Goal: Transaction & Acquisition: Purchase product/service

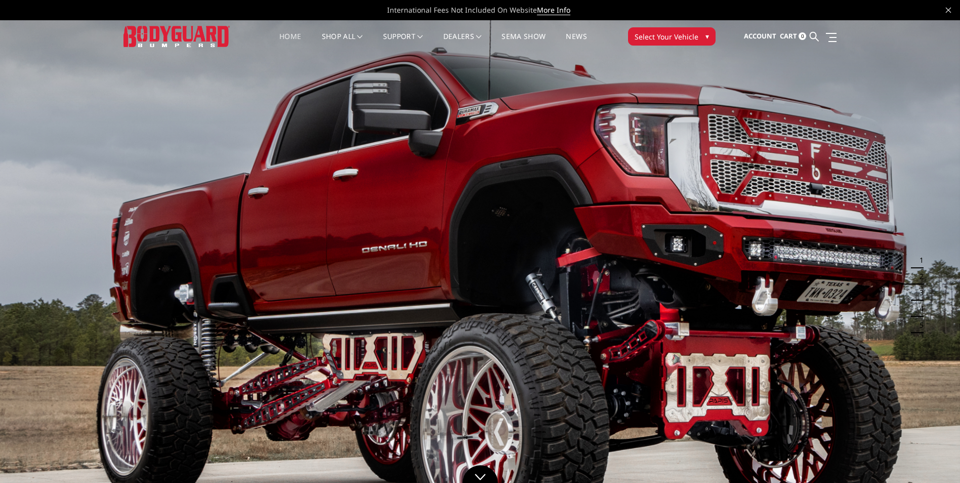
click at [690, 26] on div "Home shop all Bronco 2021-2025 Bronco Front 2021-2025 Bronco Rear 2021-2025 Bro…" at bounding box center [480, 36] width 471 height 32
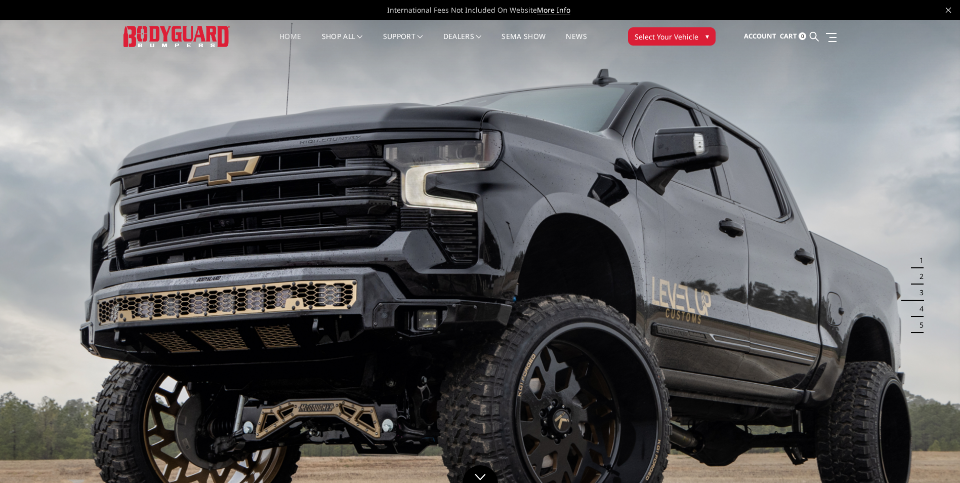
click at [691, 30] on button "Select Your Vehicle ▾" at bounding box center [672, 36] width 88 height 18
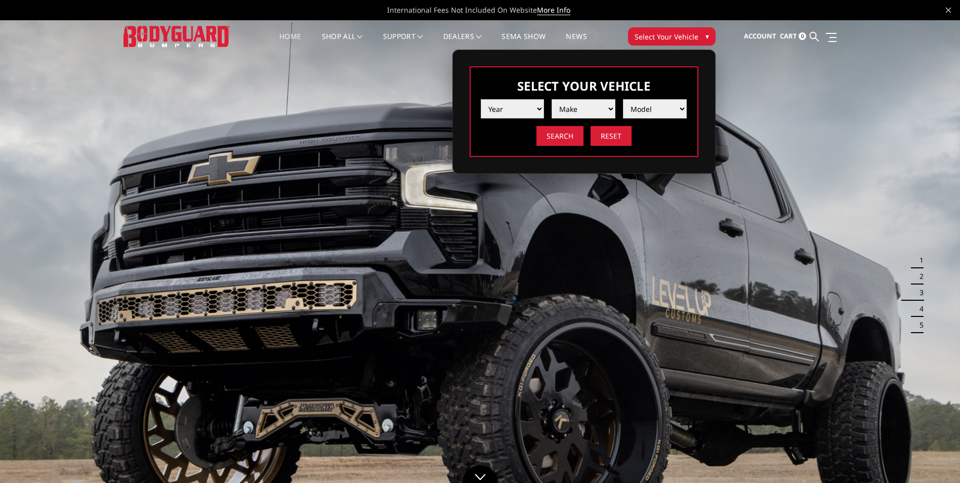
click at [503, 112] on select "Year 2025 2024 2023 2022 2021 2020 2019 2018 2017 2016 2015 2014 2013 2012 2011…" at bounding box center [513, 108] width 64 height 19
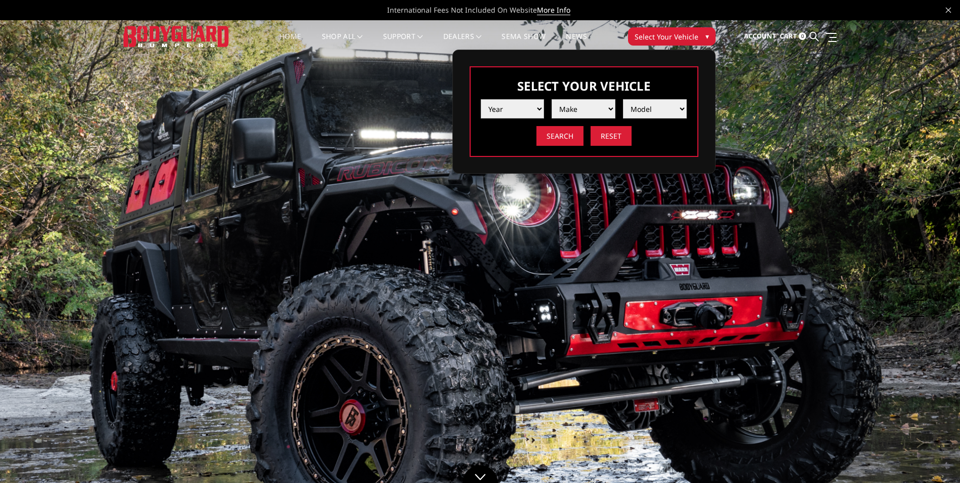
select select "yr_2019"
click at [481, 99] on select "Year 2025 2024 2023 2022 2021 2020 2019 2018 2017 2016 2015 2014 2013 2012 2011…" at bounding box center [513, 108] width 64 height 19
click at [569, 97] on li "Make Chevrolet Ford GMC Nissan Ram Toyota" at bounding box center [579, 105] width 71 height 27
click at [571, 103] on select "Make Chevrolet Ford GMC Nissan Ram Toyota" at bounding box center [584, 108] width 64 height 19
select select "mk_chevrolet"
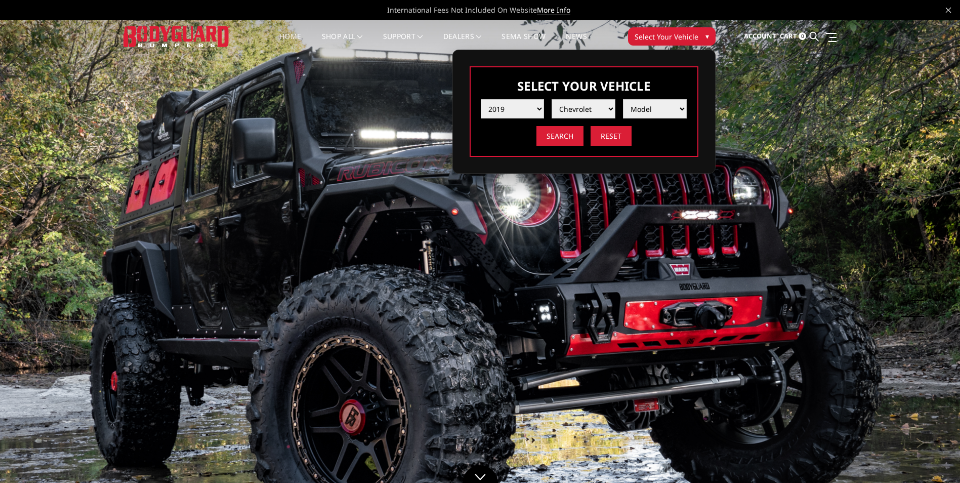
click at [552, 99] on select "Make Chevrolet Ford GMC Nissan Ram Toyota" at bounding box center [584, 108] width 64 height 19
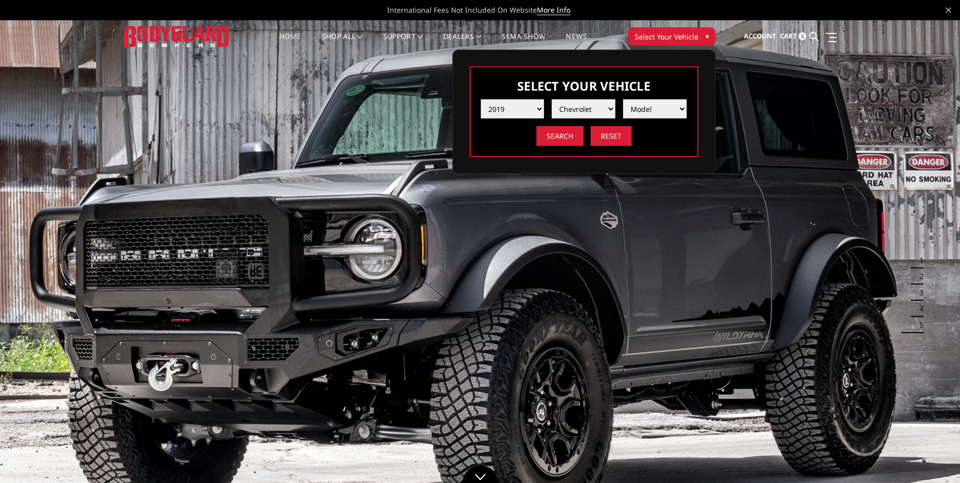
click at [654, 109] on select "Model Colorado Silverado 1500 Silverado 2500 / 3500 Silverado 4500 / 5500 / 650…" at bounding box center [655, 108] width 64 height 19
select select "md_silverado-1500"
click at [623, 99] on select "Model Colorado Silverado 1500 Silverado 2500 / 3500 Silverado 4500 / 5500 / 650…" at bounding box center [655, 108] width 64 height 19
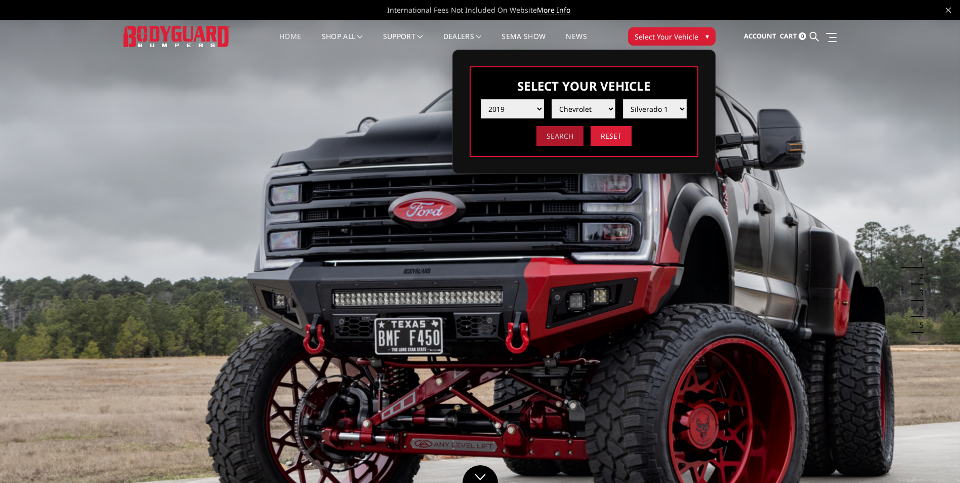
click at [553, 136] on input "Search" at bounding box center [559, 136] width 47 height 20
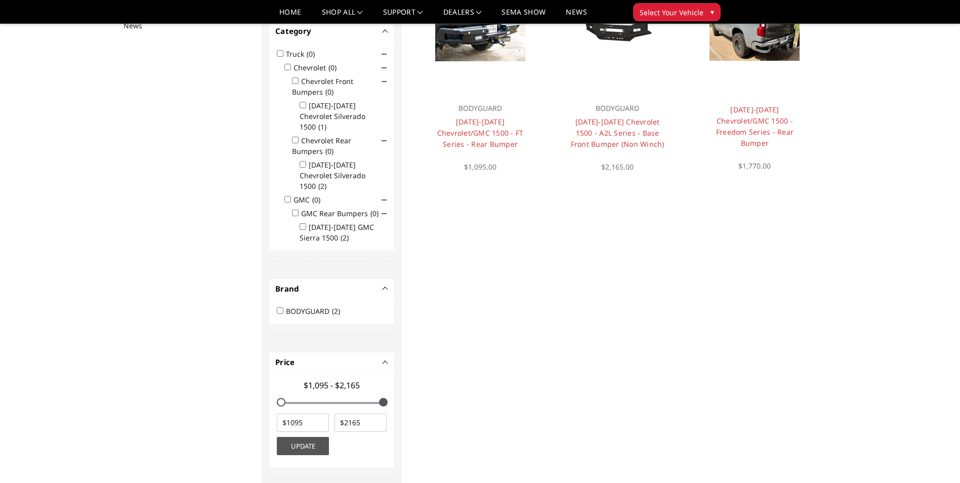
scroll to position [101, 0]
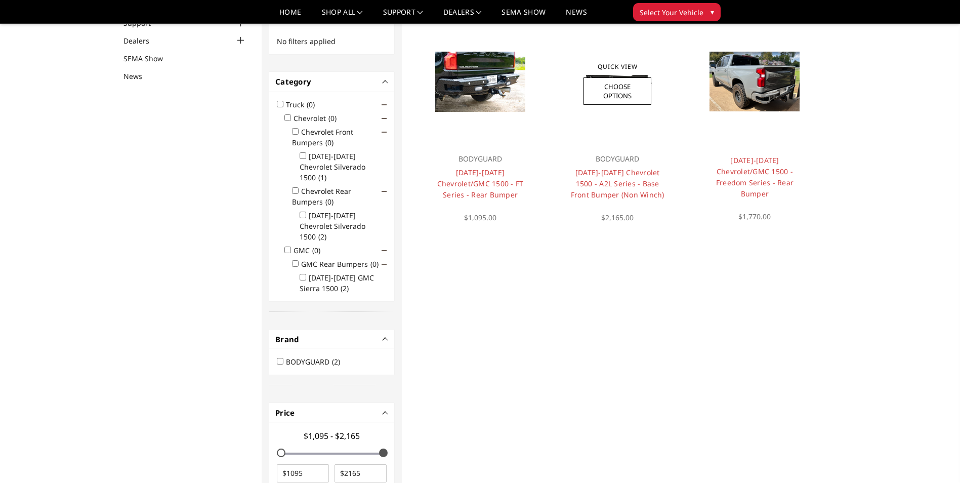
click at [594, 177] on h4 "[DATE]-[DATE] Chevrolet 1500 - A2L Series - Base Front Bumper (Non Winch)" at bounding box center [618, 183] width 102 height 33
click at [633, 94] on link "Choose Options" at bounding box center [617, 90] width 68 height 27
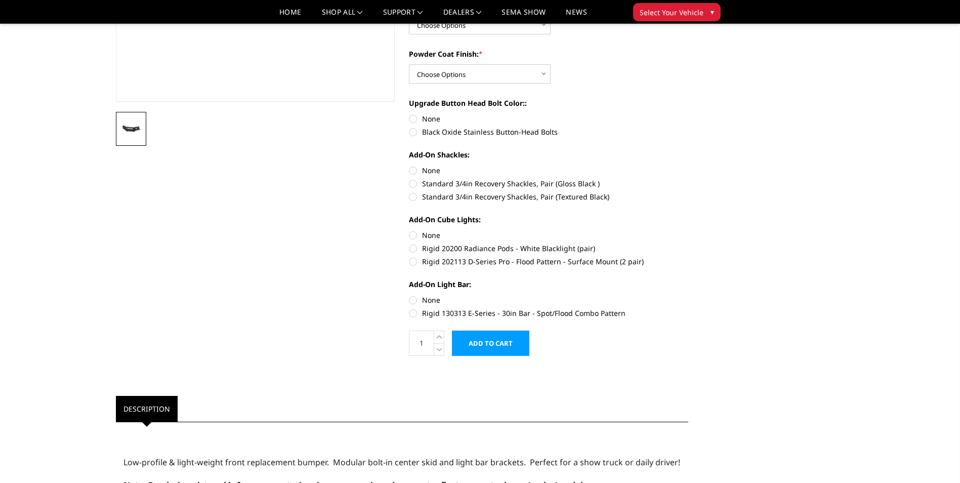
scroll to position [51, 0]
